Goal: Task Accomplishment & Management: Complete application form

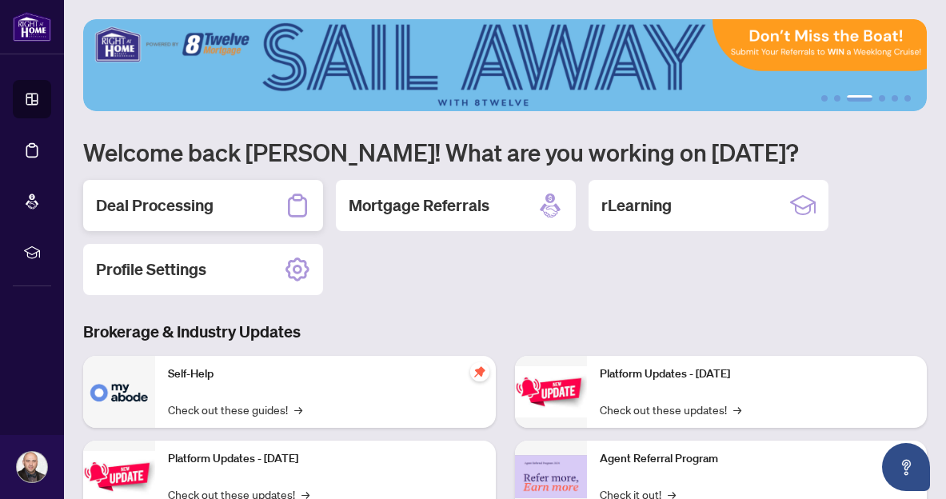
click at [198, 201] on h2 "Deal Processing" at bounding box center [155, 205] width 118 height 22
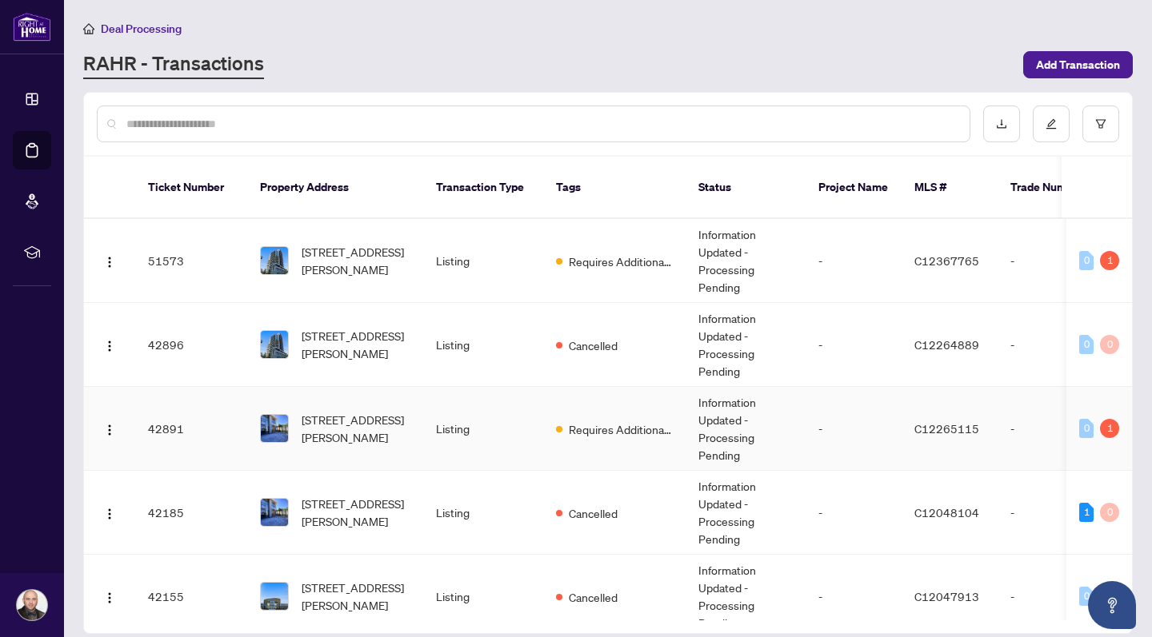
click at [615, 421] on span "Requires Additional Docs" at bounding box center [621, 430] width 104 height 18
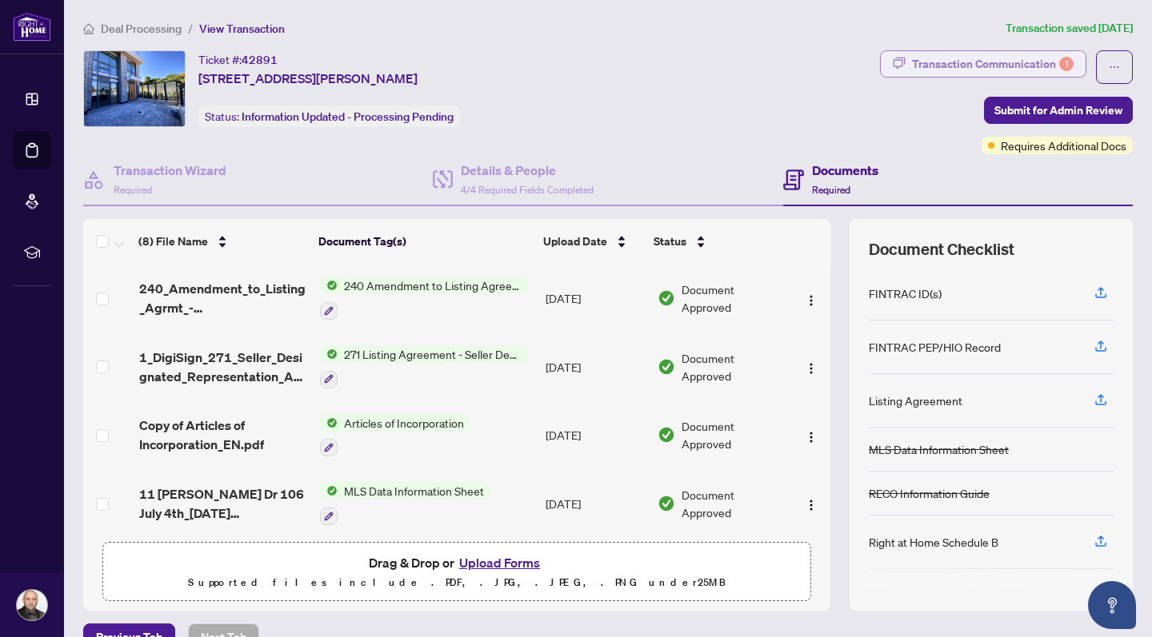
click at [945, 54] on div "Transaction Communication 1" at bounding box center [993, 64] width 162 height 26
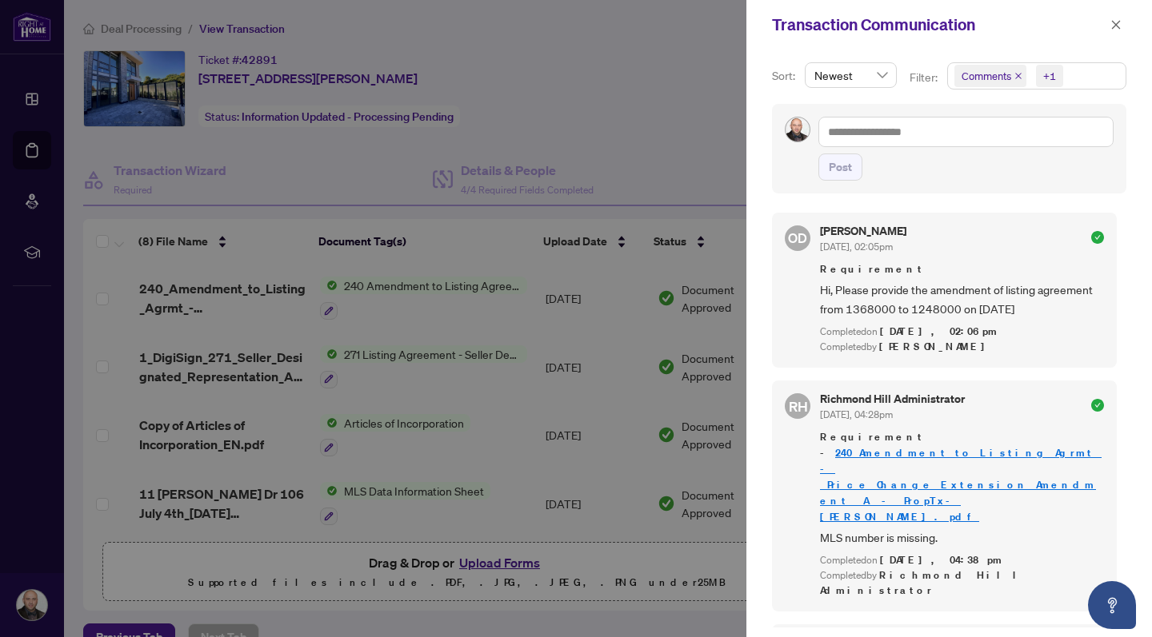
click at [684, 166] on div at bounding box center [576, 318] width 1152 height 637
click at [945, 21] on icon "close" at bounding box center [1115, 24] width 11 height 11
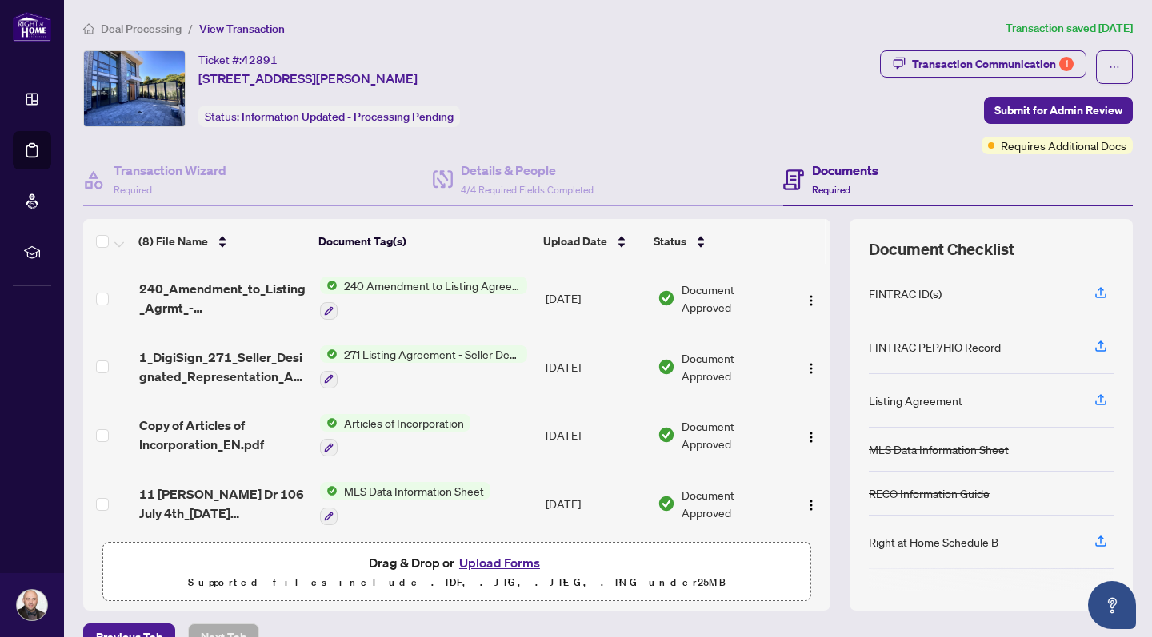
click at [443, 284] on span "240 Amendment to Listing Agreement - Authority to Offer for Sale Price Change/E…" at bounding box center [432, 286] width 190 height 18
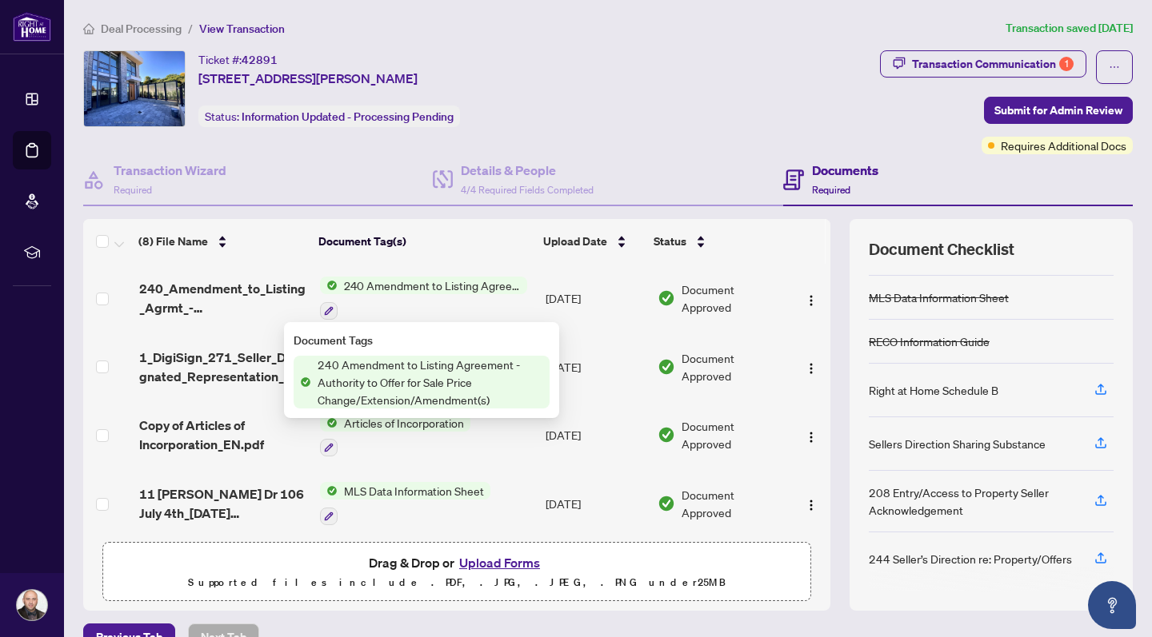
scroll to position [152, 0]
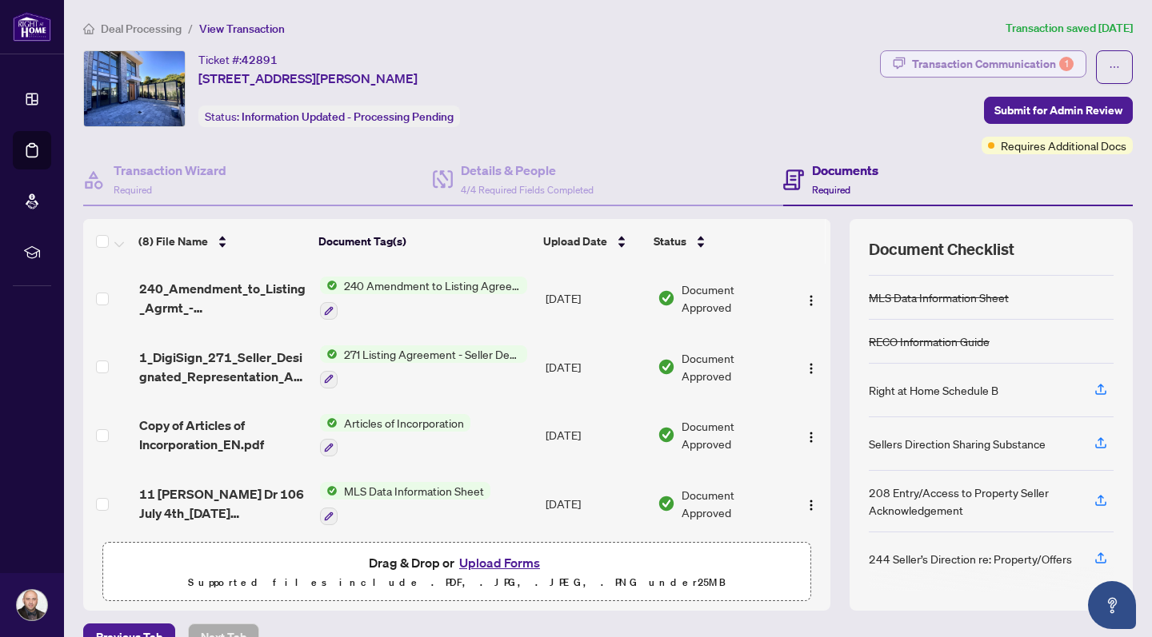
click at [945, 59] on div "Transaction Communication 1" at bounding box center [993, 64] width 162 height 26
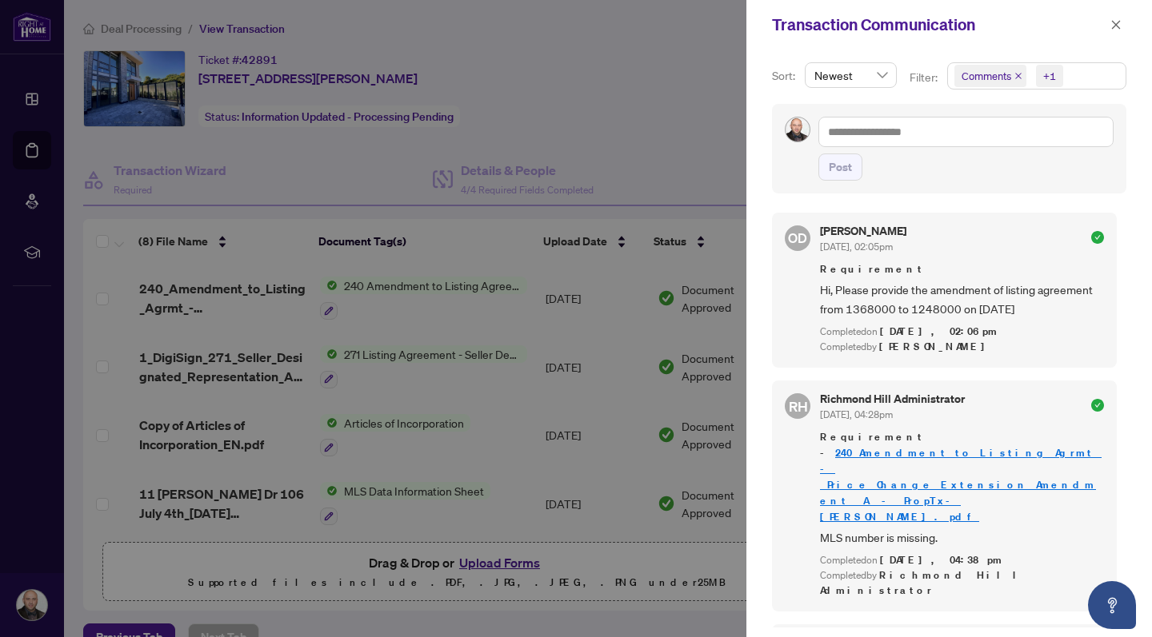
click at [613, 138] on div at bounding box center [576, 318] width 1152 height 637
click at [945, 28] on icon "close" at bounding box center [1116, 24] width 9 height 9
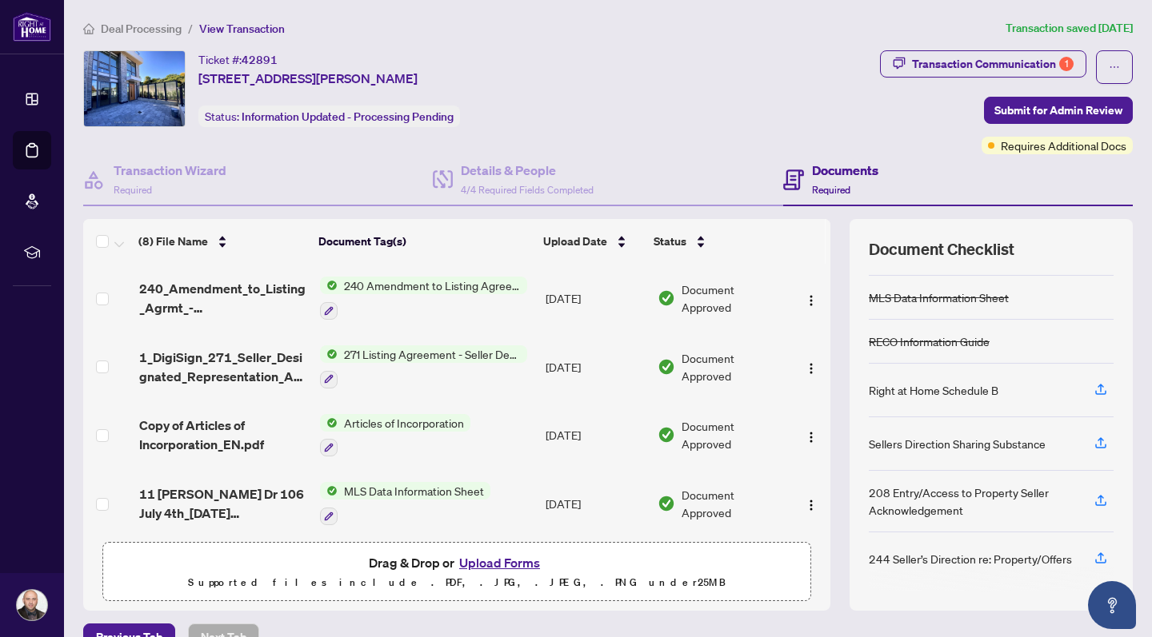
click at [433, 285] on span "240 Amendment to Listing Agreement - Authority to Offer for Sale Price Change/E…" at bounding box center [432, 286] width 190 height 18
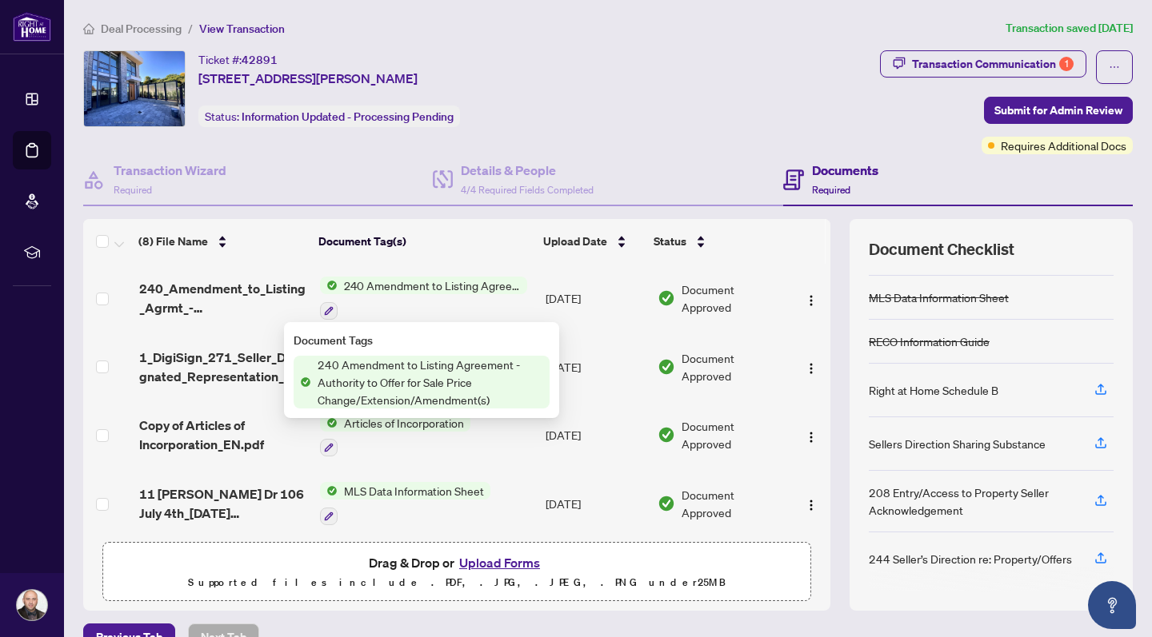
click at [463, 286] on span "240 Amendment to Listing Agreement - Authority to Offer for Sale Price Change/E…" at bounding box center [432, 286] width 190 height 18
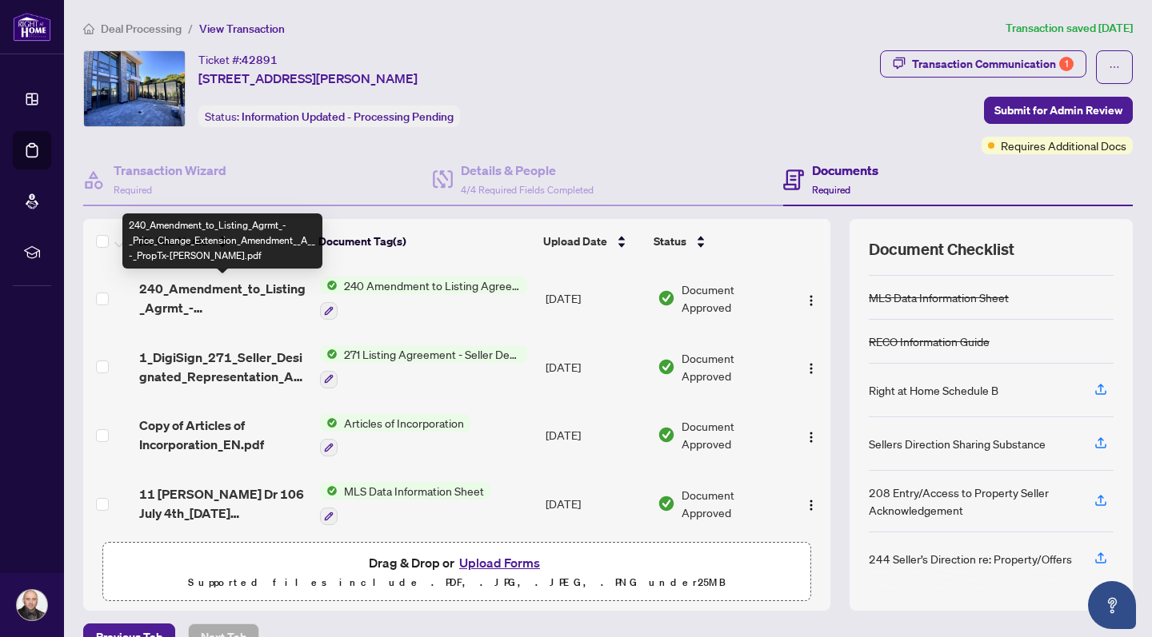
click at [194, 289] on span "240_Amendment_to_Listing_Agrmt_-_Price_Change_Extension_Amendment__A__-_PropTx-…" at bounding box center [223, 298] width 168 height 38
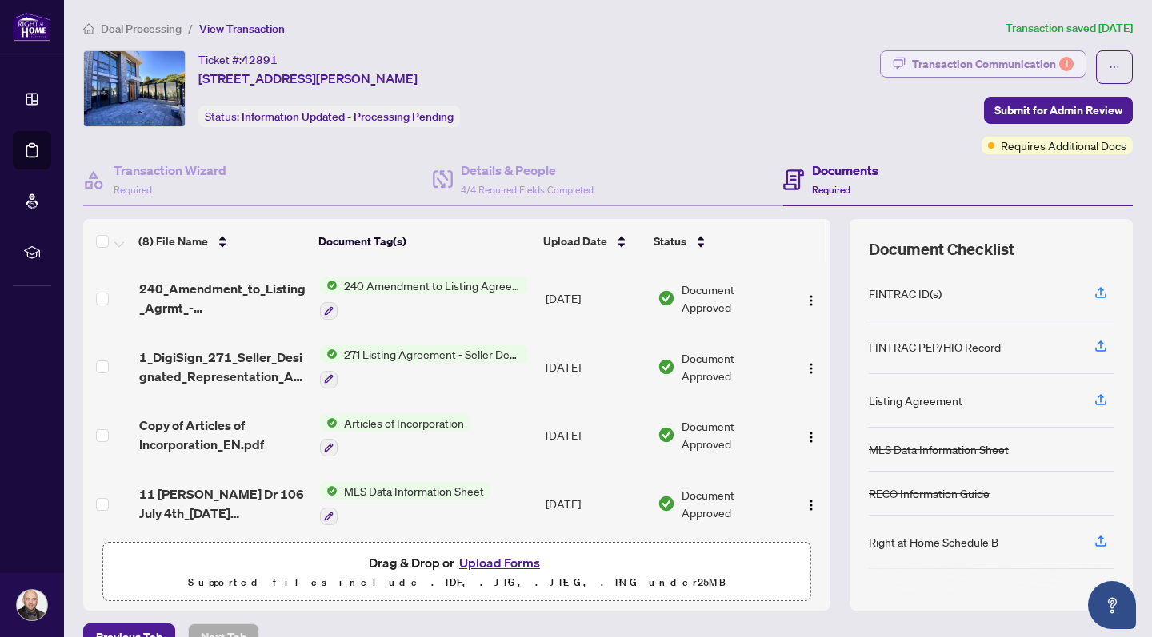
click at [945, 62] on div "Transaction Communication 1" at bounding box center [993, 64] width 162 height 26
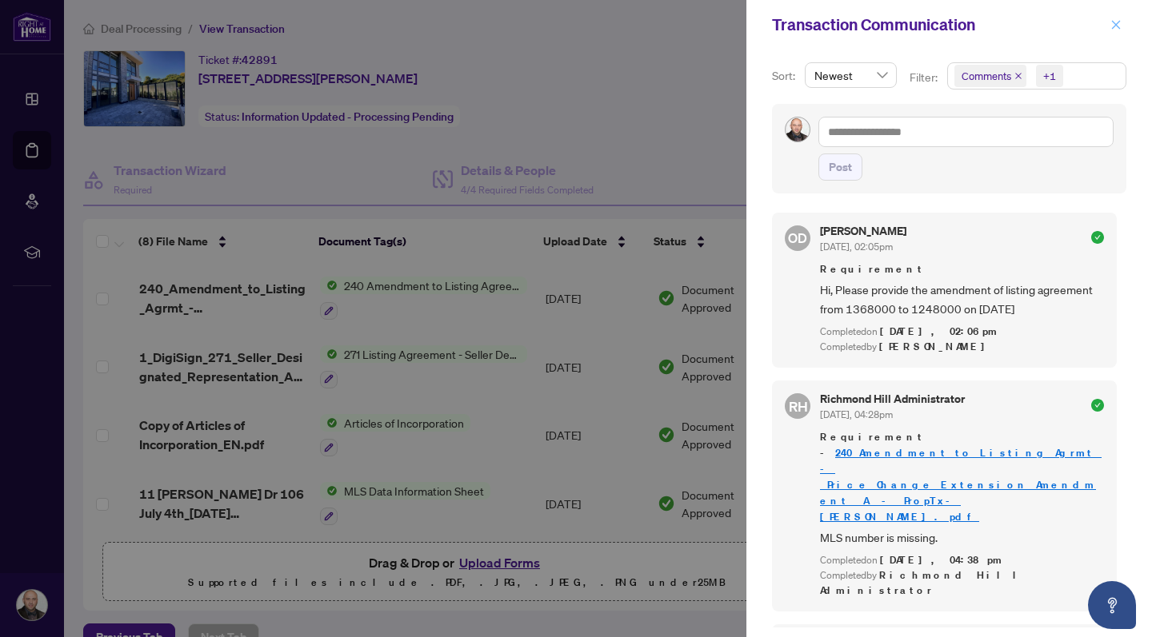
click at [945, 23] on icon "close" at bounding box center [1116, 24] width 9 height 9
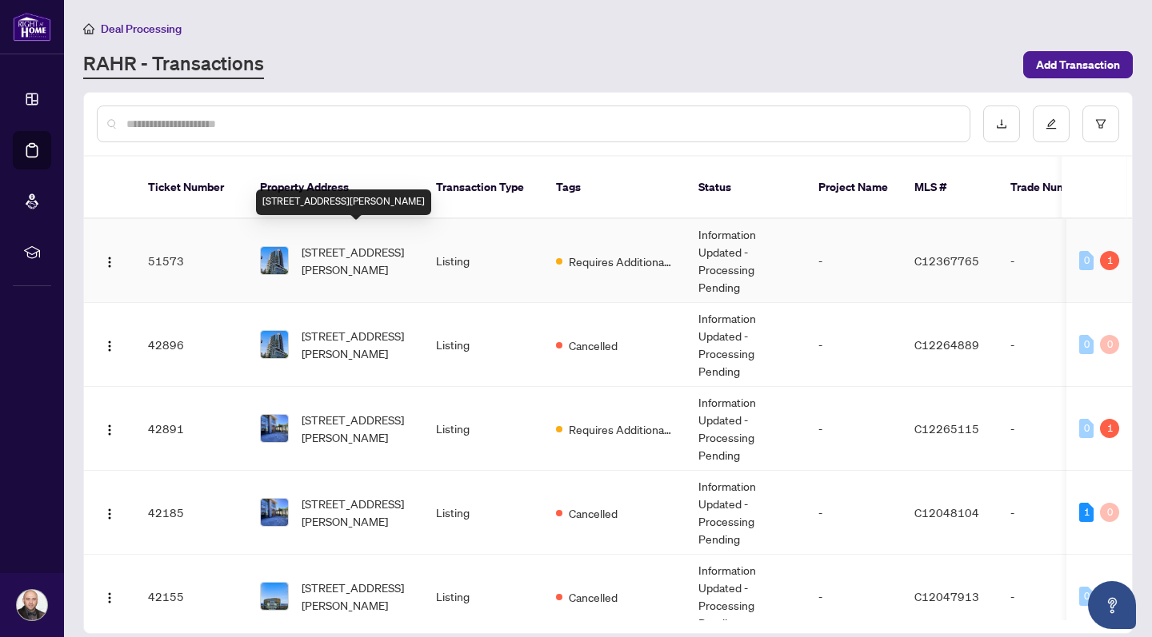
click at [368, 243] on span "[STREET_ADDRESS][PERSON_NAME]" at bounding box center [355, 260] width 109 height 35
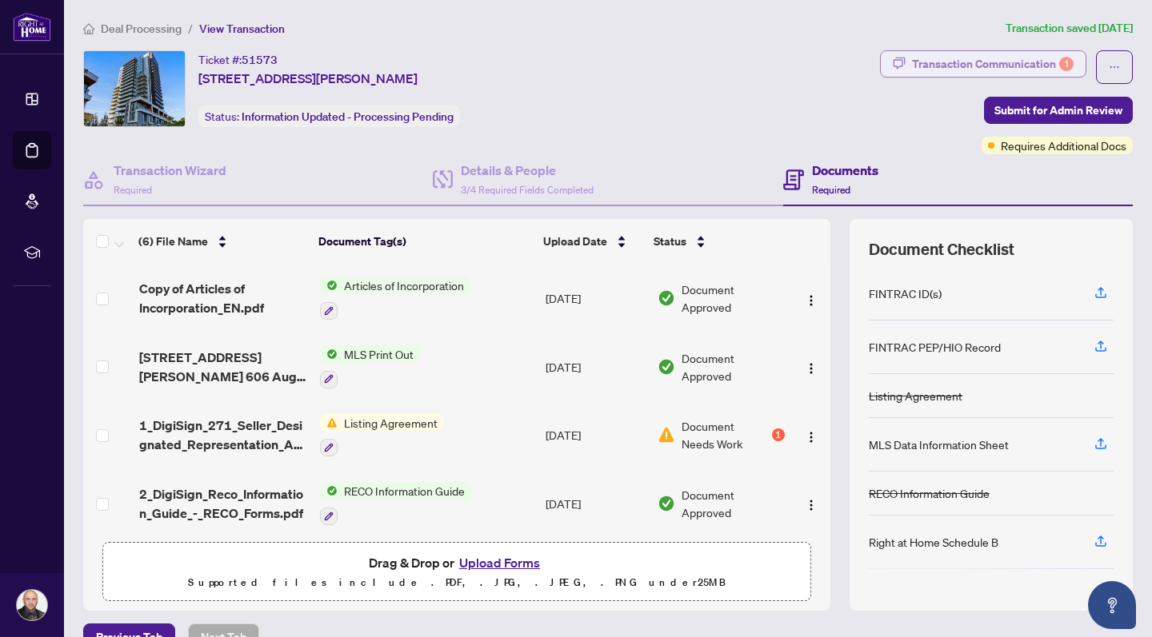
click at [945, 61] on div "Transaction Communication 1" at bounding box center [993, 64] width 162 height 26
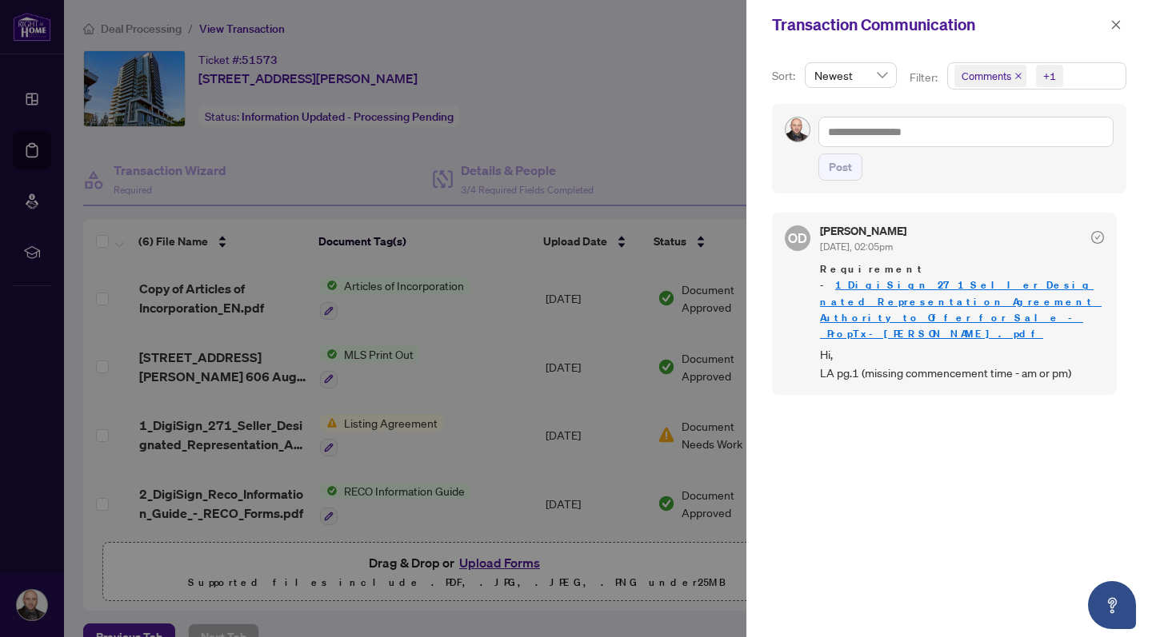
click at [633, 166] on div at bounding box center [576, 318] width 1152 height 637
click at [251, 435] on div at bounding box center [576, 318] width 1152 height 637
click at [945, 21] on icon "close" at bounding box center [1115, 24] width 11 height 11
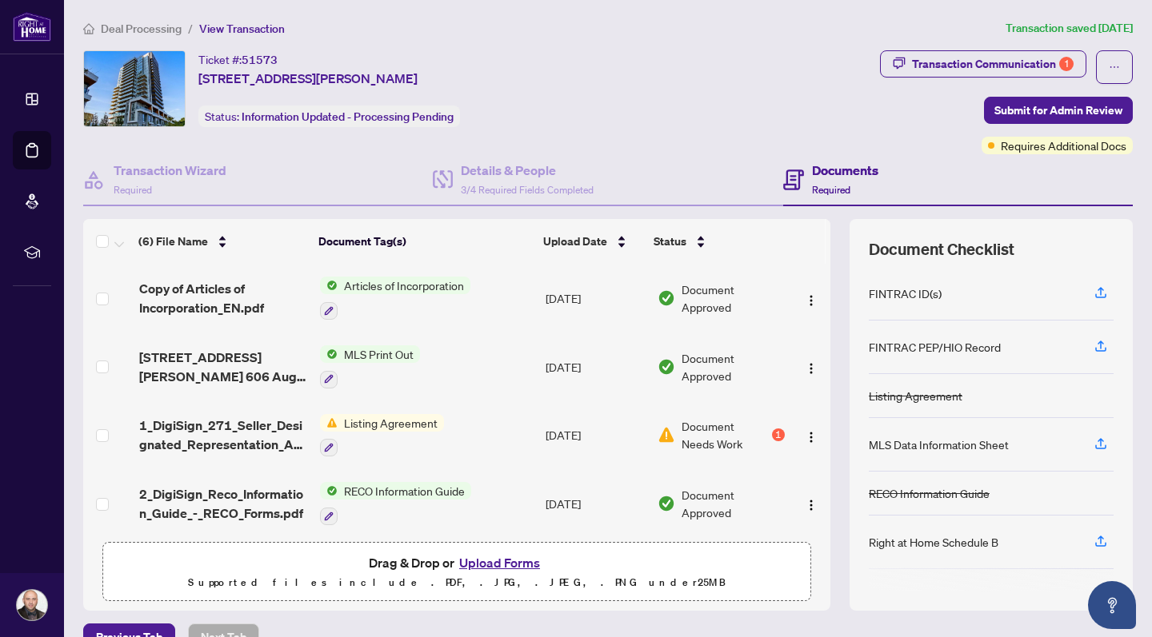
click at [413, 419] on span "Listing Agreement" at bounding box center [390, 423] width 106 height 18
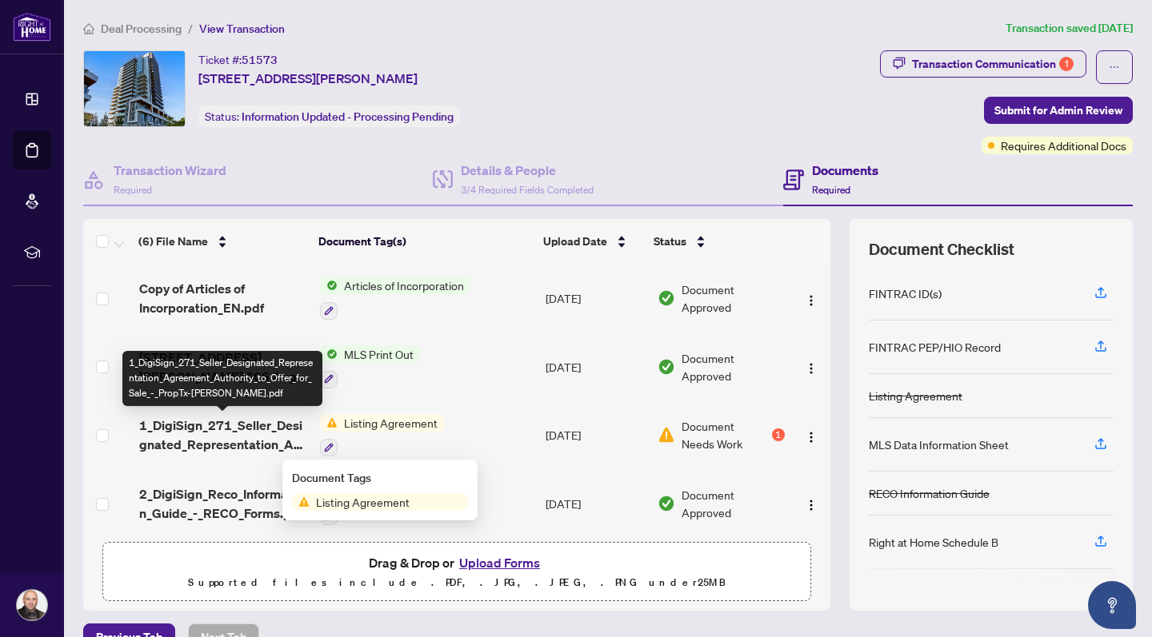
click at [240, 425] on span "1_DigiSign_271_Seller_Designated_Representation_Agreement_Authority_to_Offer_fo…" at bounding box center [223, 435] width 168 height 38
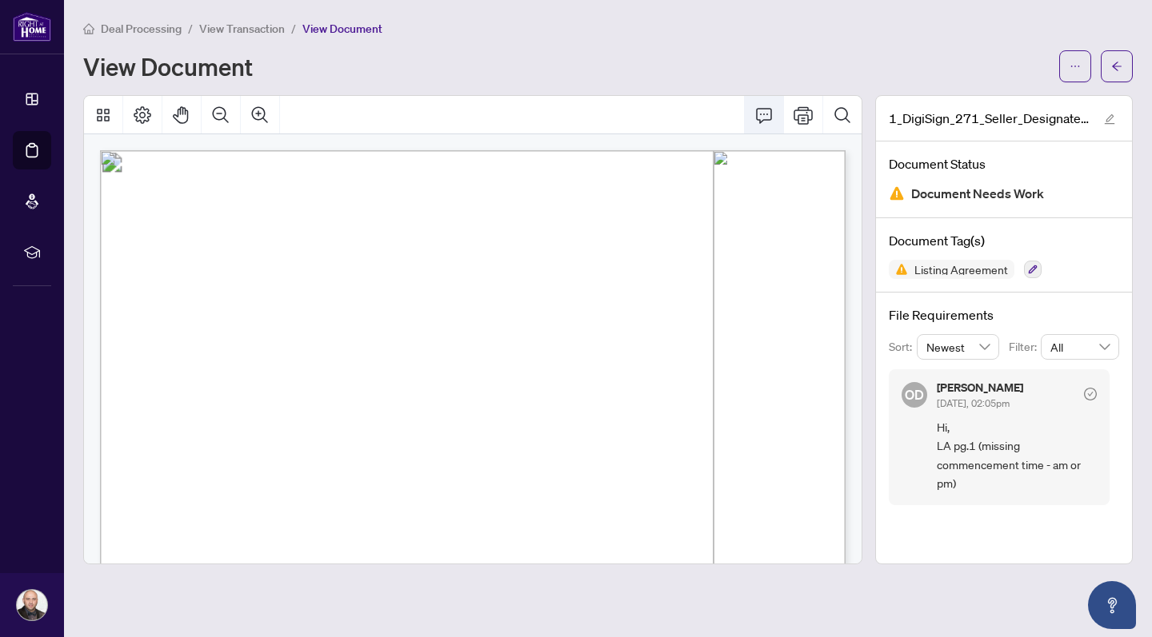
click at [763, 110] on icon "Comment" at bounding box center [763, 115] width 19 height 19
click at [767, 114] on icon "Comment" at bounding box center [764, 115] width 16 height 15
click at [945, 70] on icon "ellipsis" at bounding box center [1074, 66] width 11 height 11
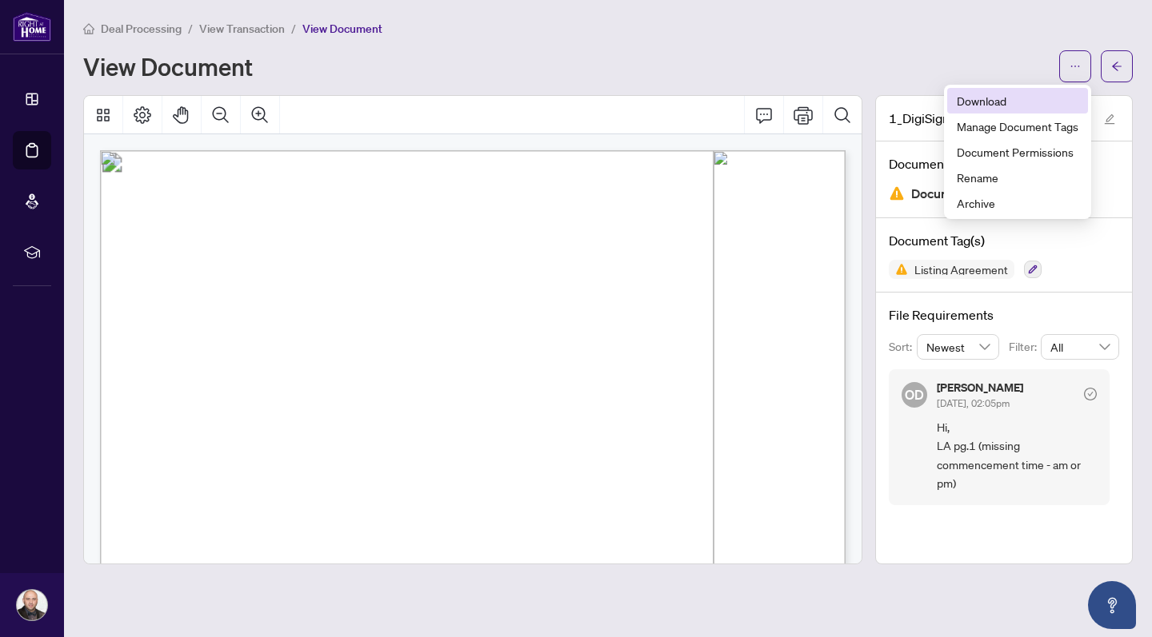
click at [945, 99] on span "Download" at bounding box center [1017, 101] width 122 height 18
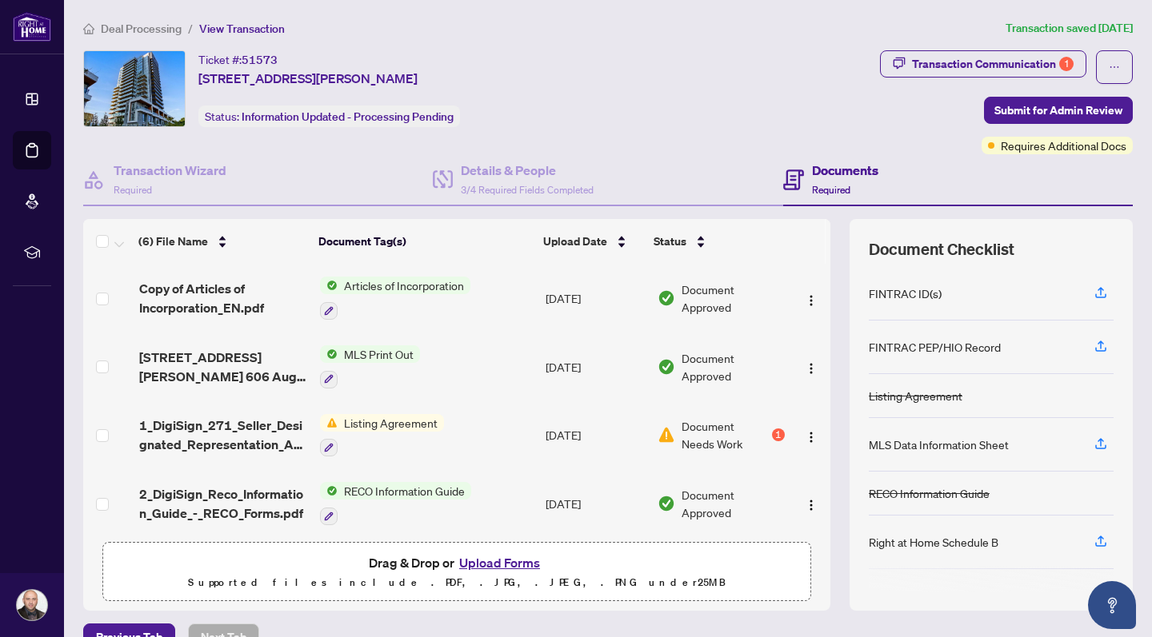
click at [503, 498] on button "Upload Forms" at bounding box center [499, 563] width 90 height 21
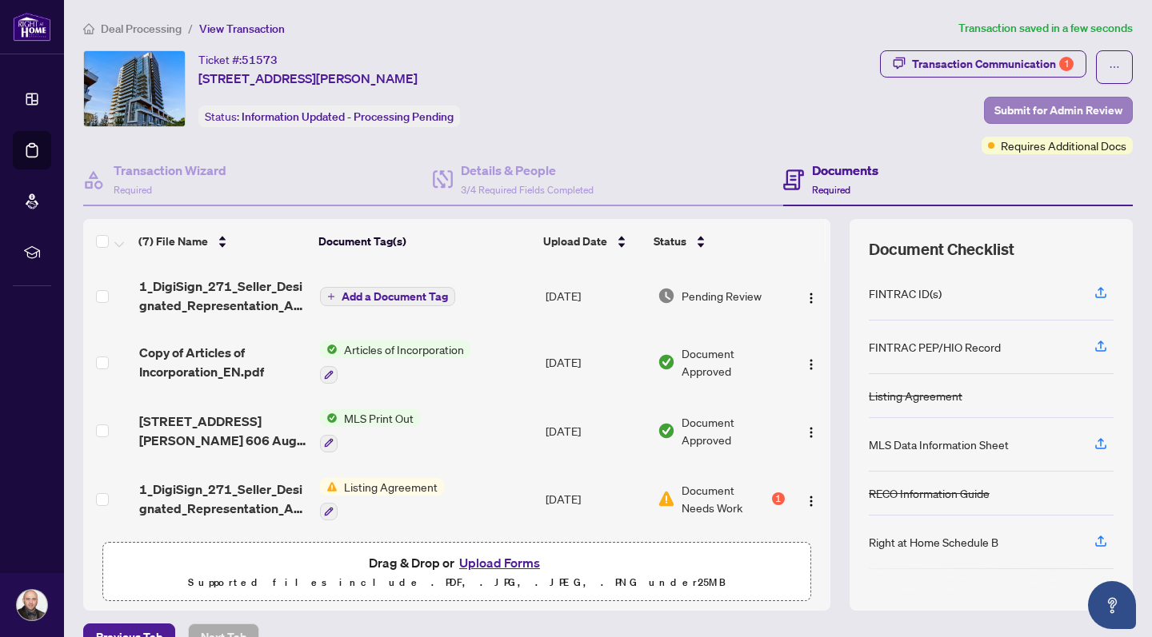
click at [945, 106] on span "Submit for Admin Review" at bounding box center [1058, 111] width 128 height 26
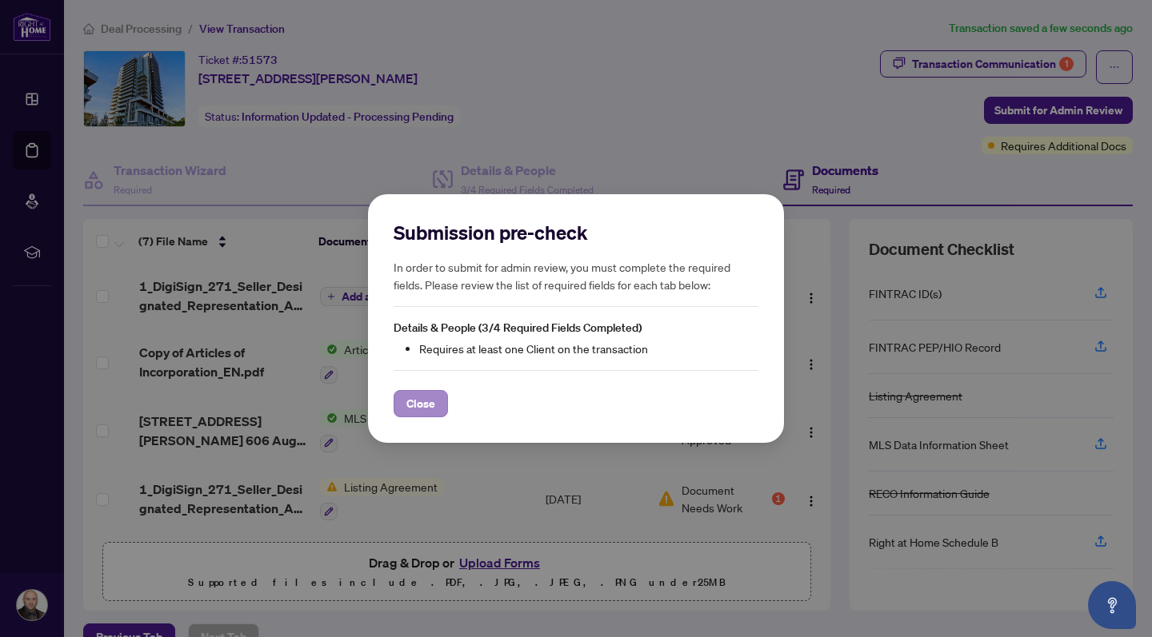
click at [418, 405] on span "Close" at bounding box center [420, 404] width 29 height 26
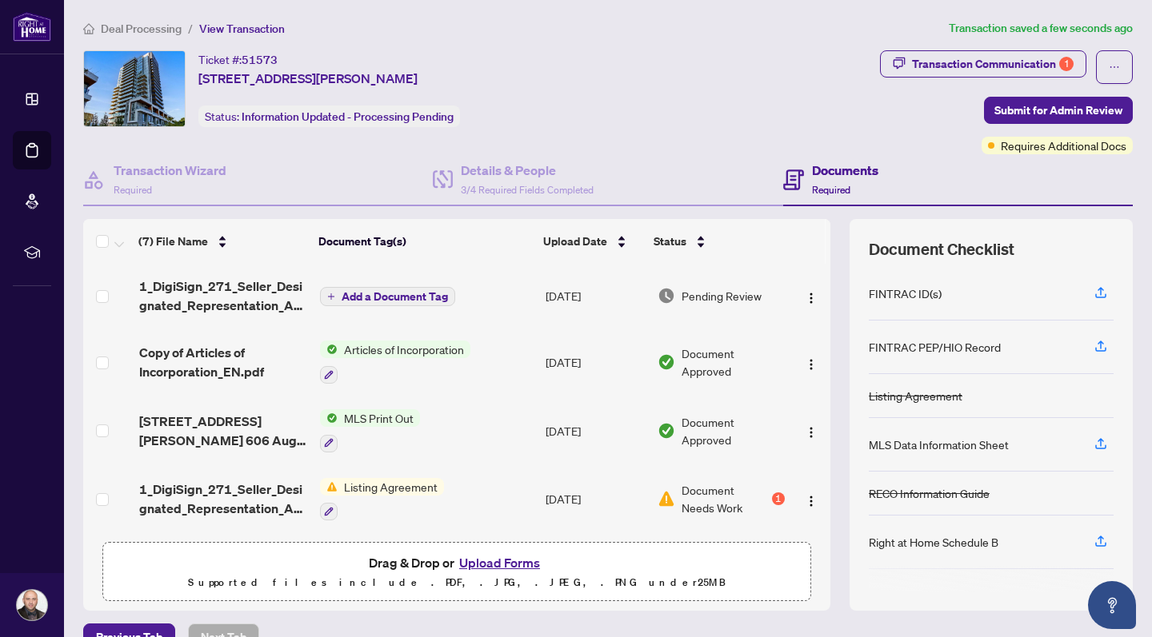
click at [413, 297] on span "Add a Document Tag" at bounding box center [394, 296] width 106 height 11
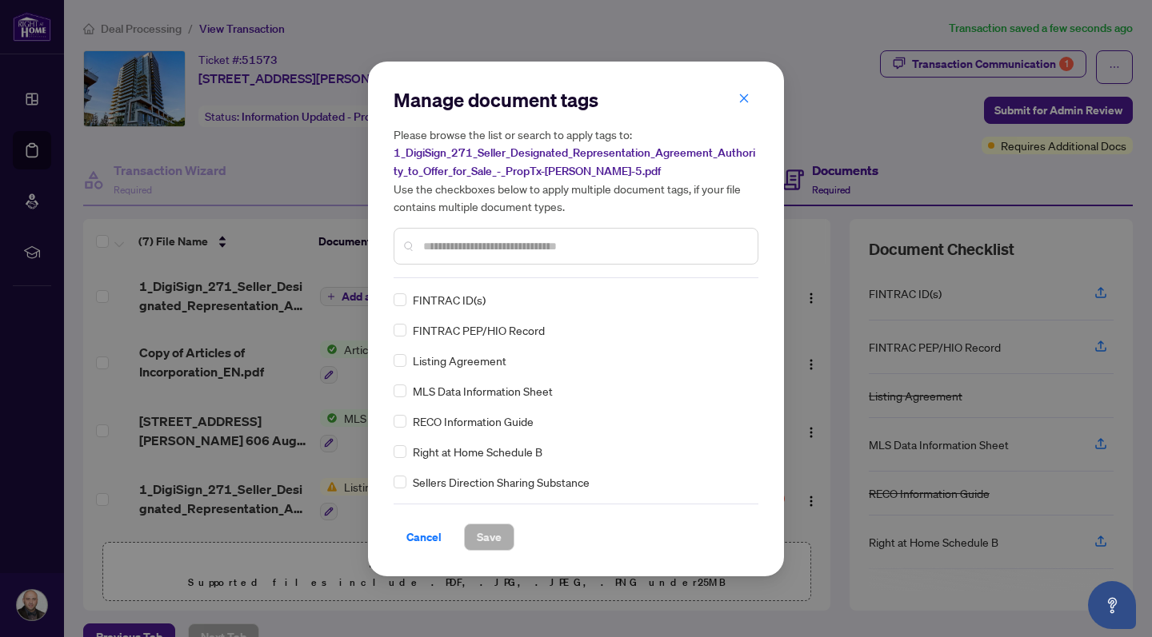
click at [458, 246] on input "text" at bounding box center [583, 247] width 321 height 18
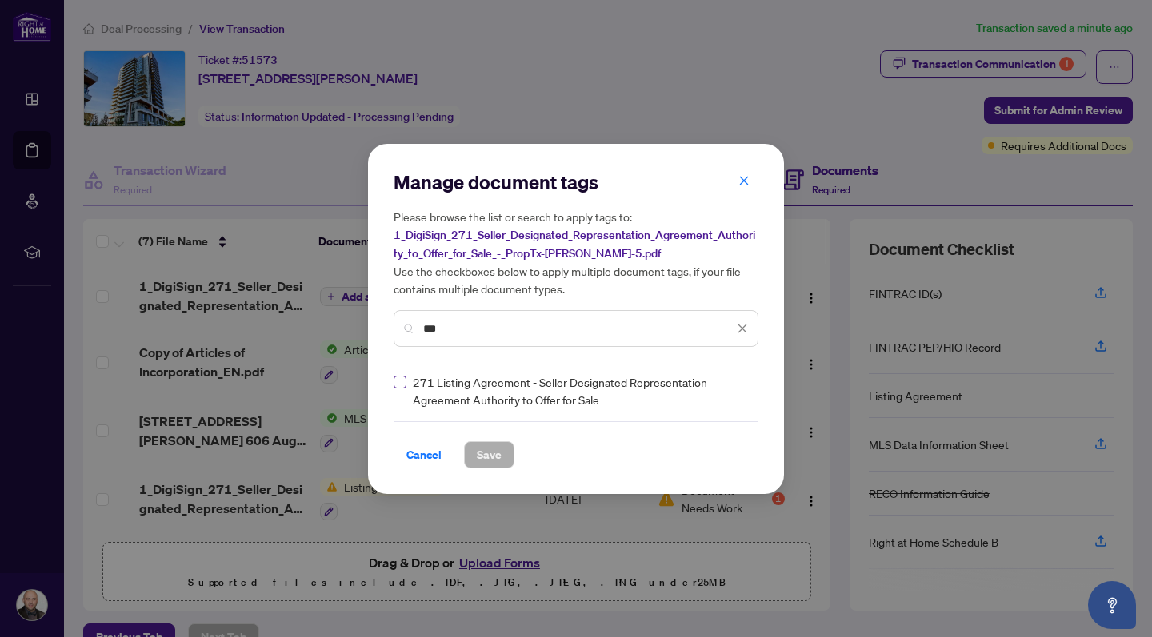
type input "***"
click at [497, 456] on span "Save" at bounding box center [489, 455] width 25 height 26
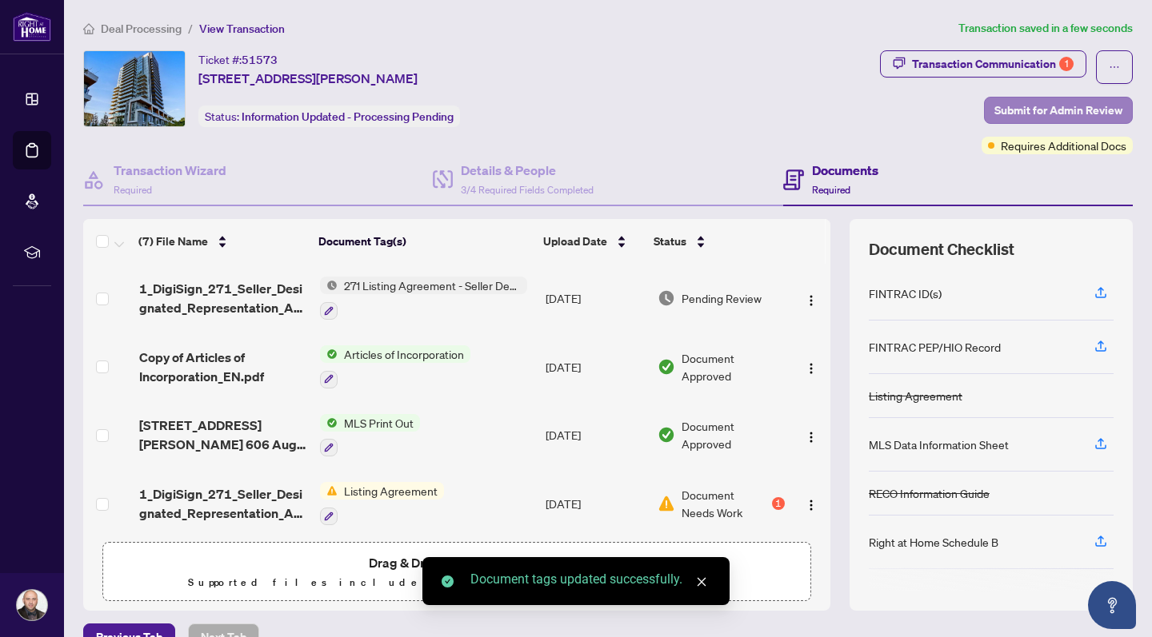
click at [945, 107] on span "Submit for Admin Review" at bounding box center [1058, 111] width 128 height 26
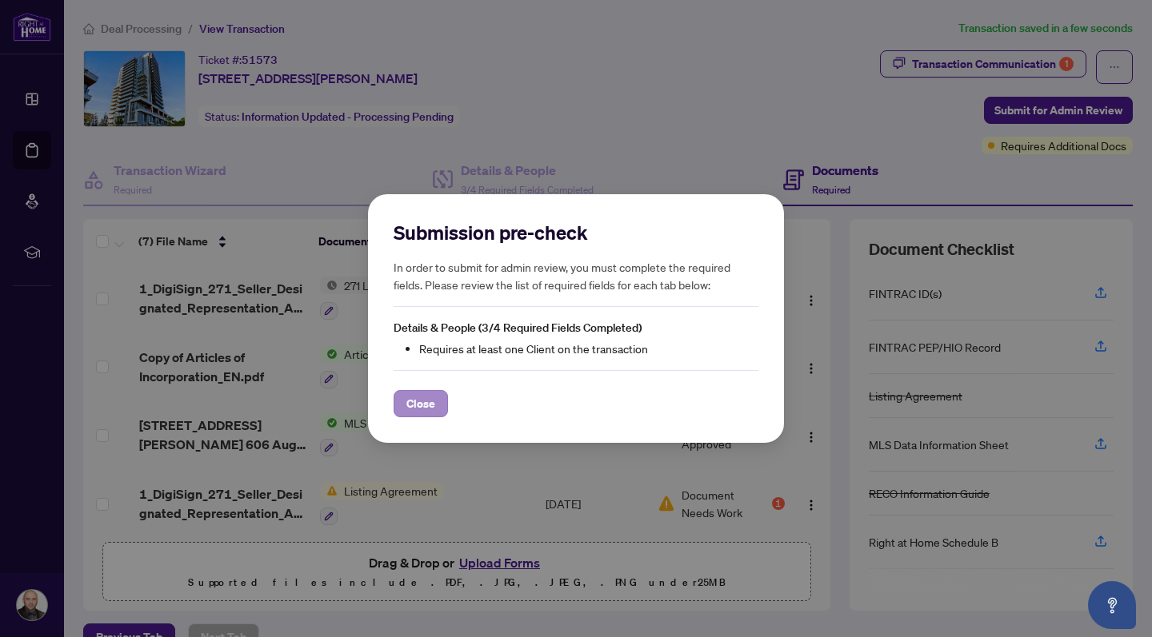
click at [425, 405] on span "Close" at bounding box center [420, 404] width 29 height 26
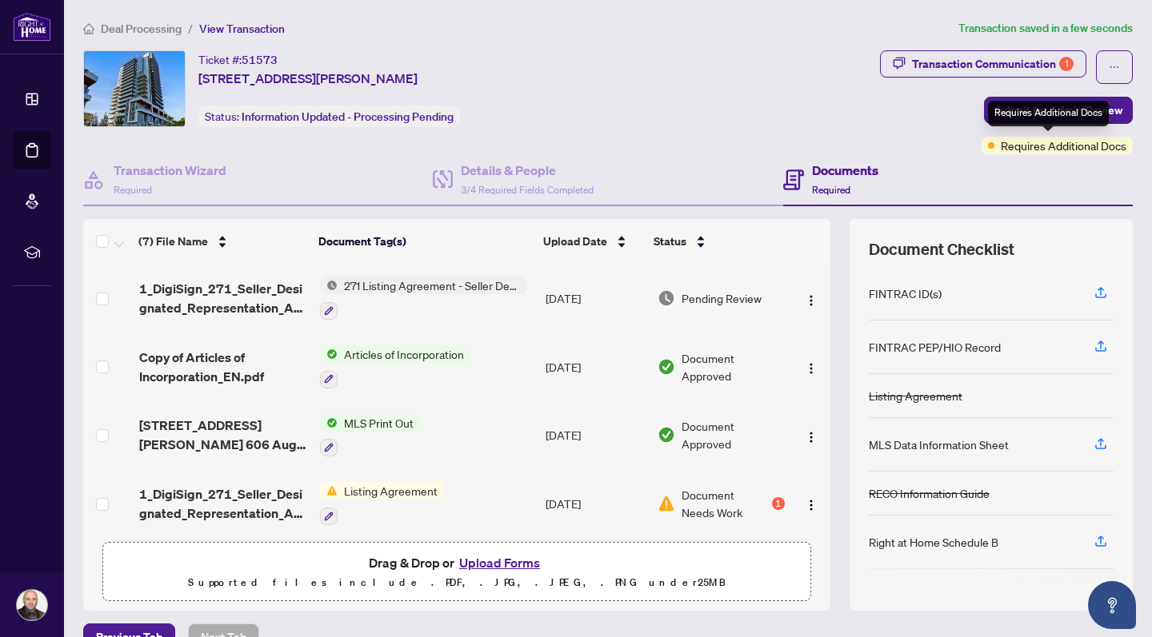
click at [945, 146] on span "Requires Additional Docs" at bounding box center [1063, 146] width 126 height 18
click at [945, 144] on span "Requires Additional Docs" at bounding box center [1063, 146] width 126 height 18
click at [1023, 102] on span "Submit for Admin Review" at bounding box center [1058, 111] width 128 height 26
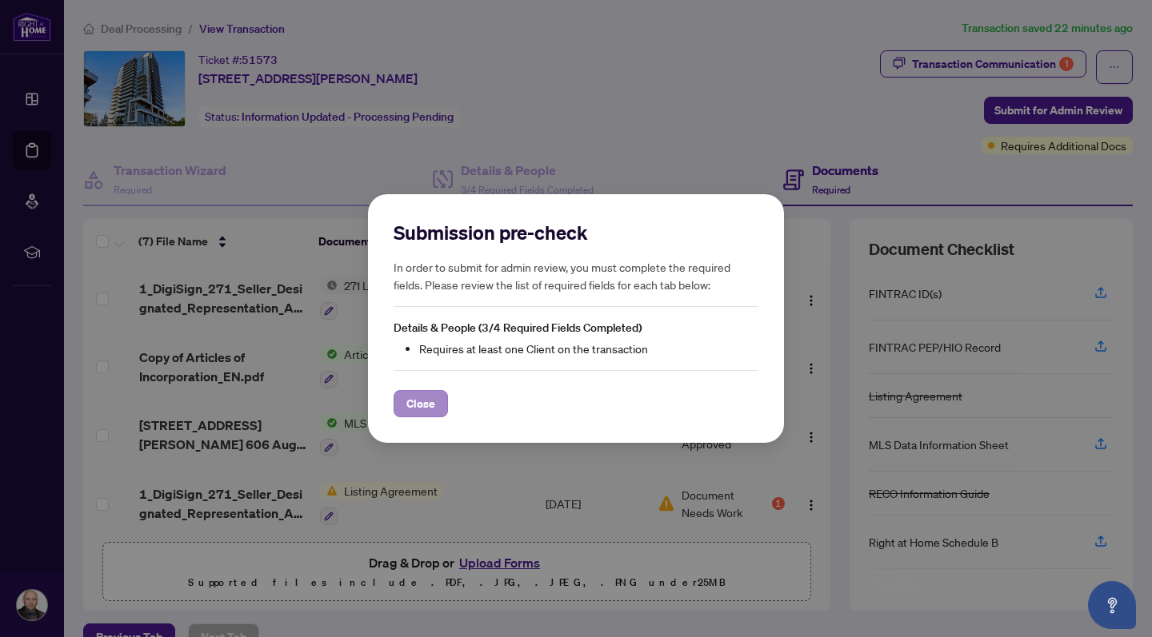
click at [436, 393] on button "Close" at bounding box center [420, 403] width 54 height 27
